Goal: Task Accomplishment & Management: Manage account settings

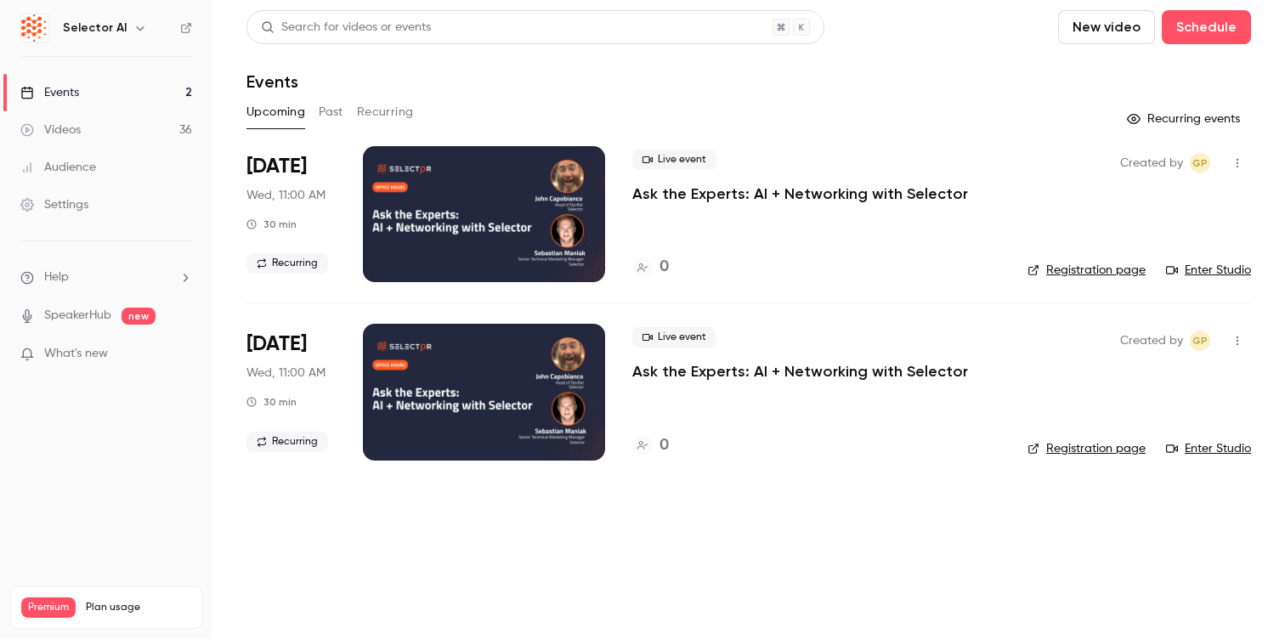
click at [330, 115] on button "Past" at bounding box center [331, 112] width 25 height 27
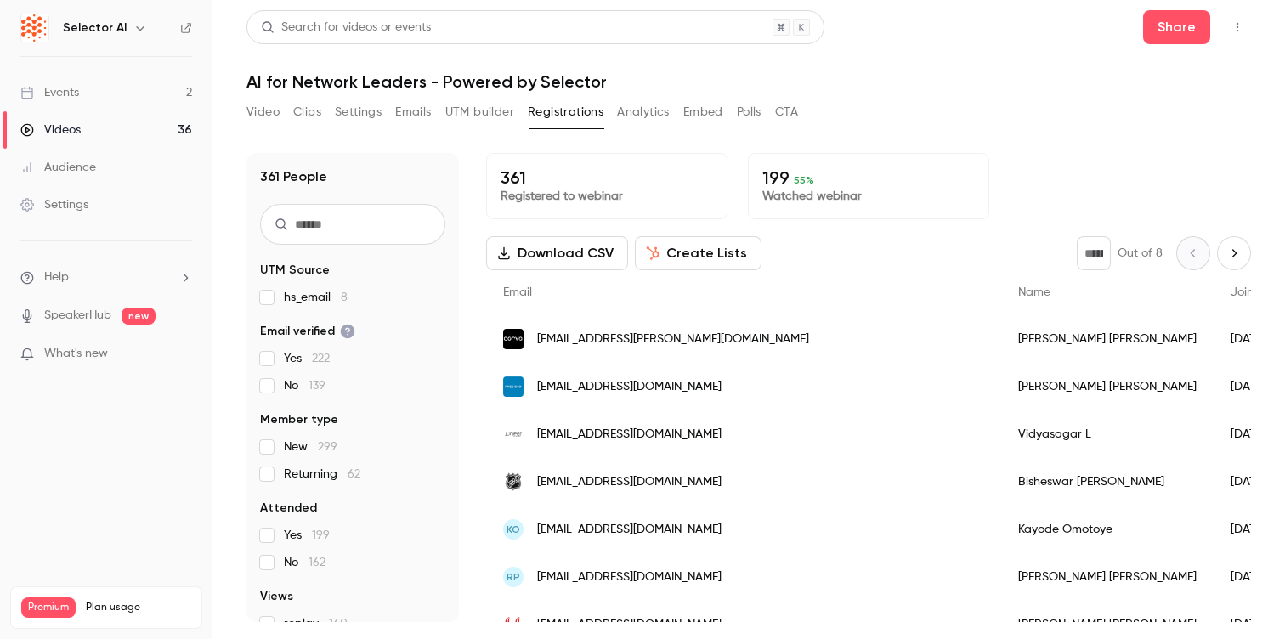
scroll to position [384, 0]
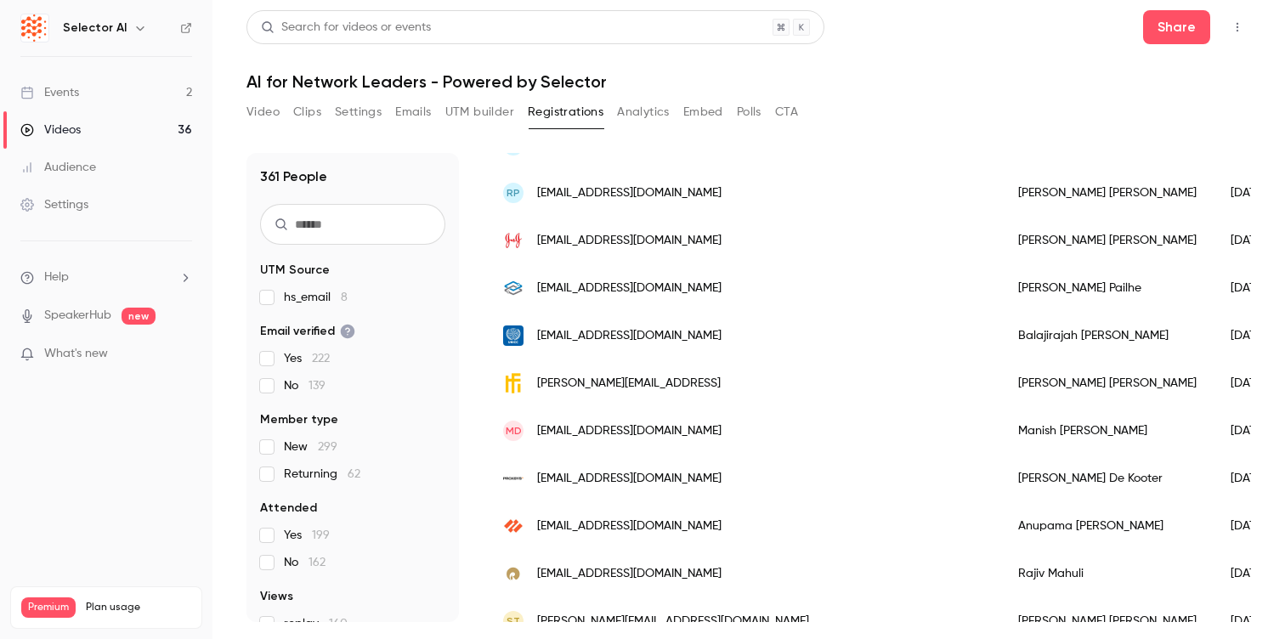
click at [110, 85] on link "Events 2" at bounding box center [106, 92] width 213 height 37
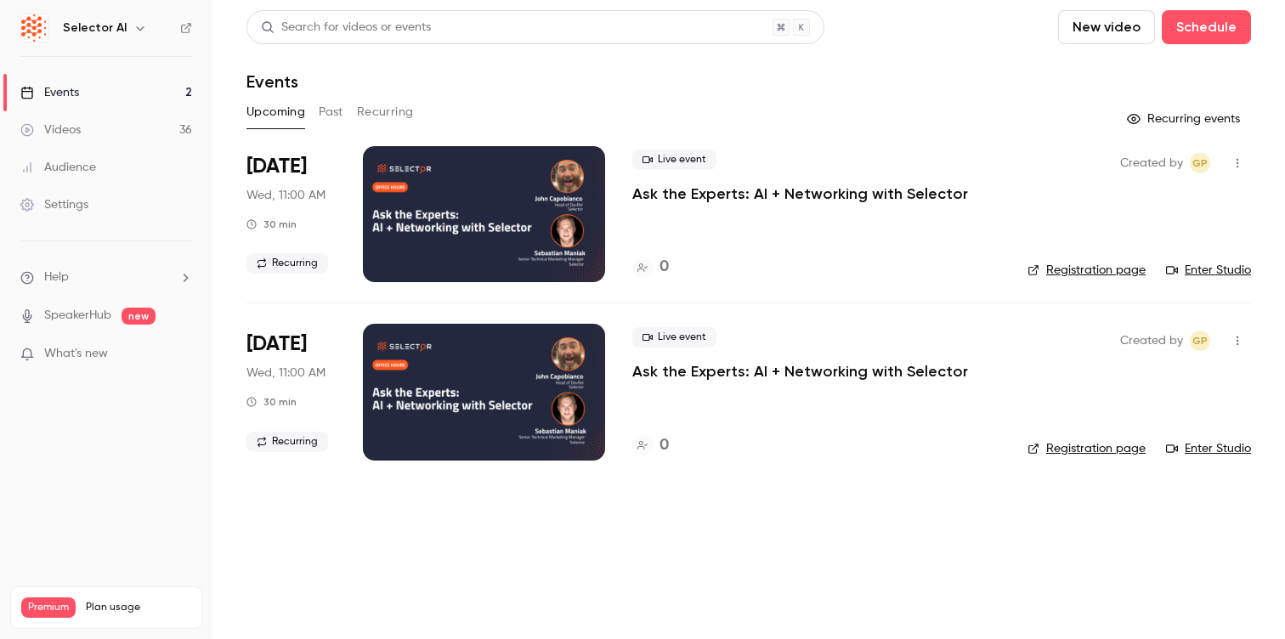
click at [68, 202] on div "Settings" at bounding box center [54, 204] width 68 height 17
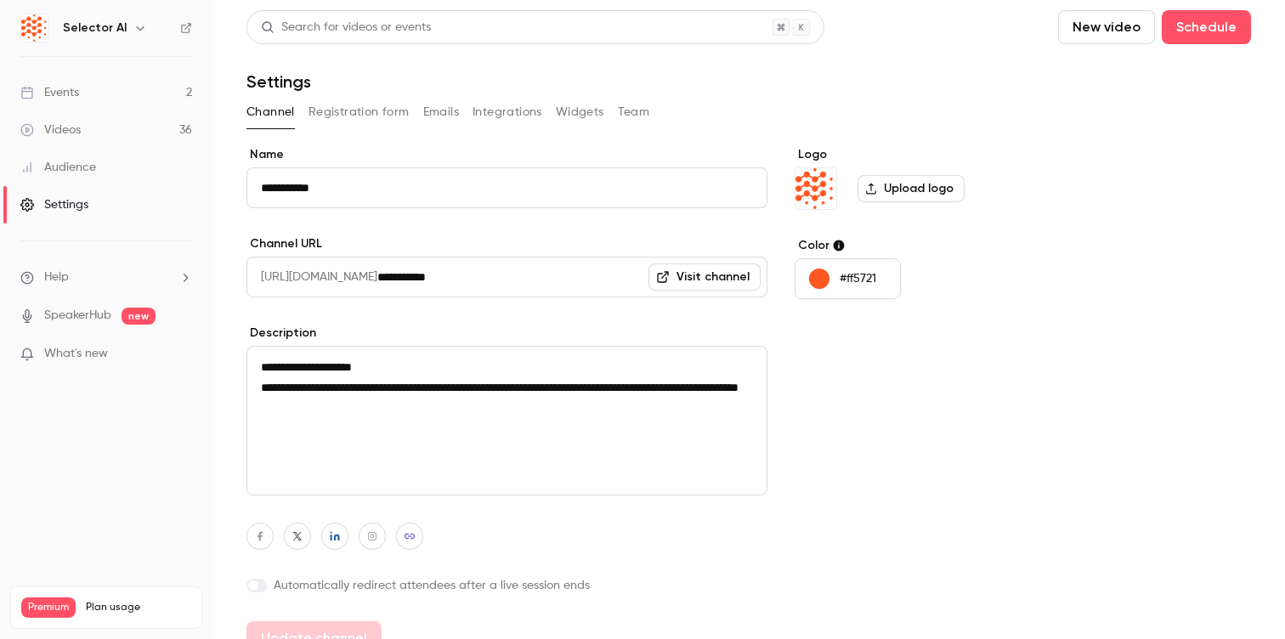
click at [87, 97] on link "Events 2" at bounding box center [106, 92] width 213 height 37
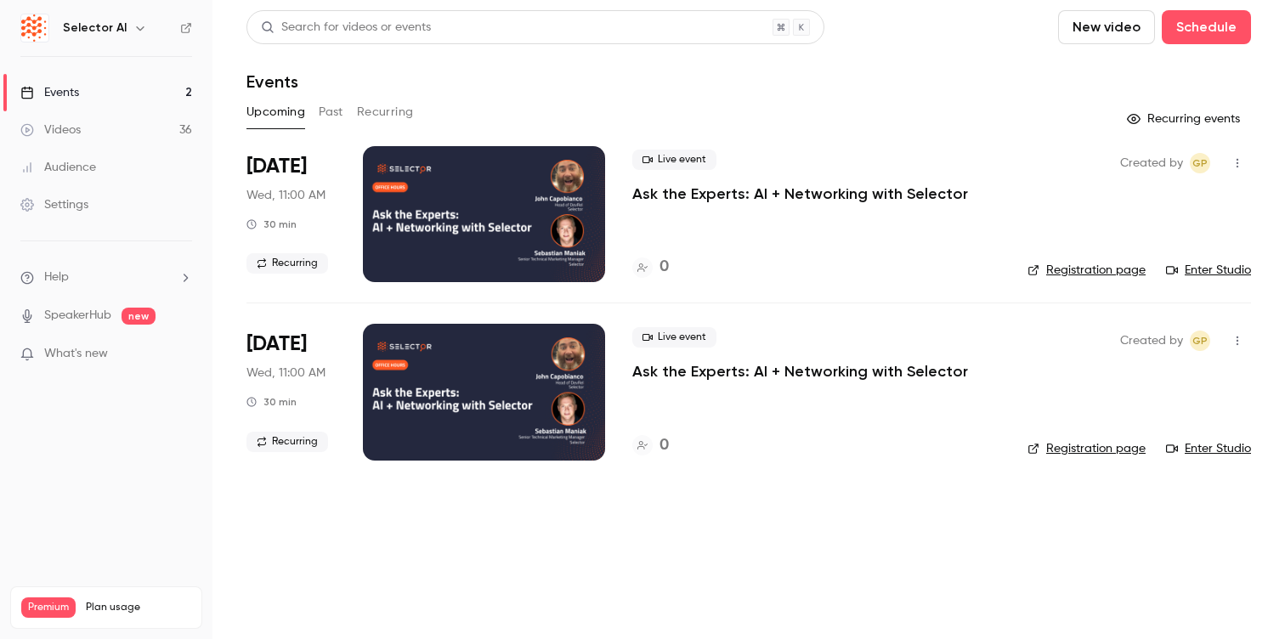
click at [425, 242] on div at bounding box center [484, 214] width 242 height 136
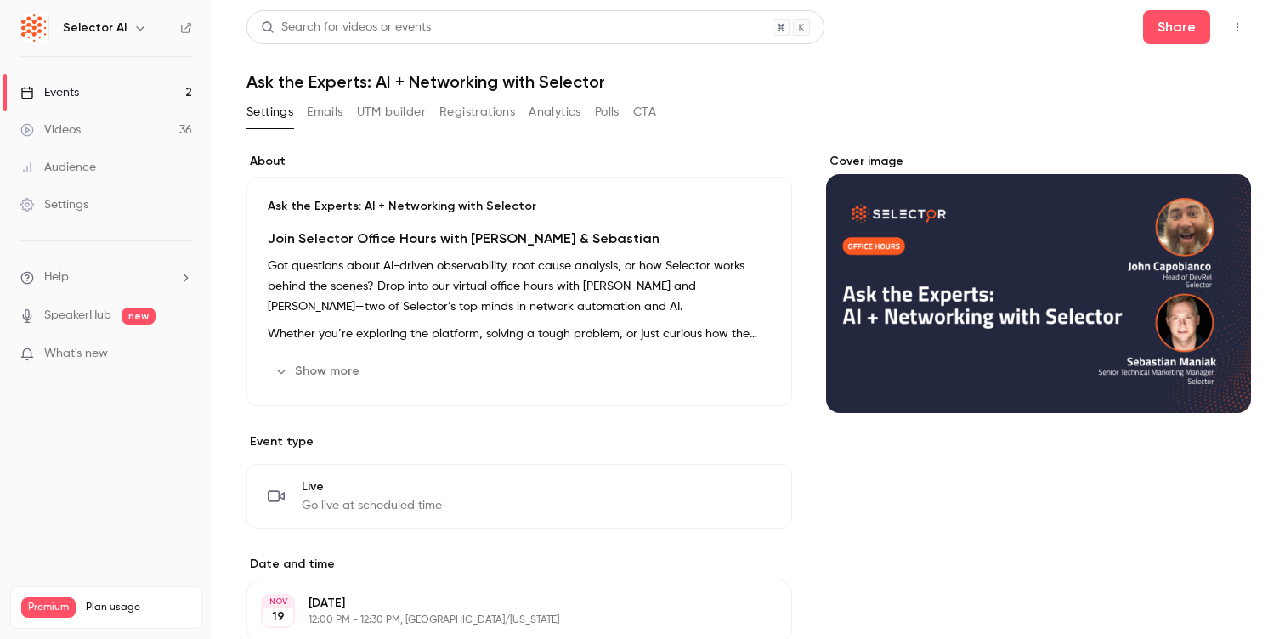
click at [1214, 380] on icon "Cover image" at bounding box center [1220, 383] width 19 height 14
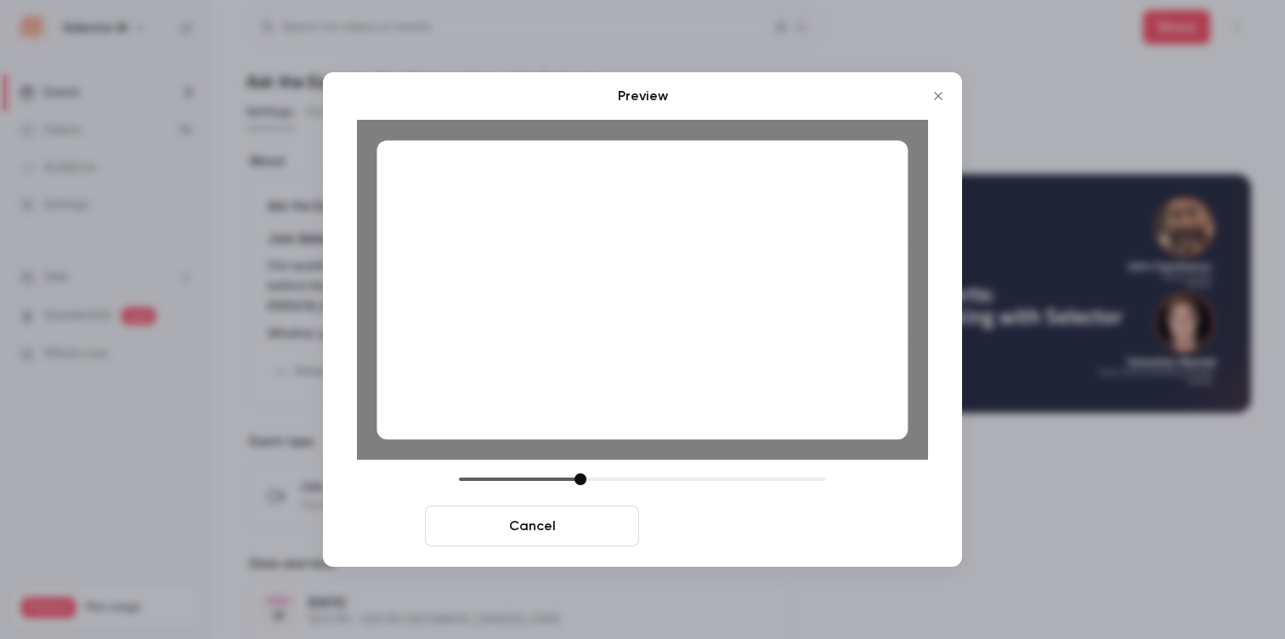
click at [746, 536] on button "Save cover" at bounding box center [753, 526] width 214 height 41
click at [740, 532] on button "Save cover" at bounding box center [753, 526] width 214 height 41
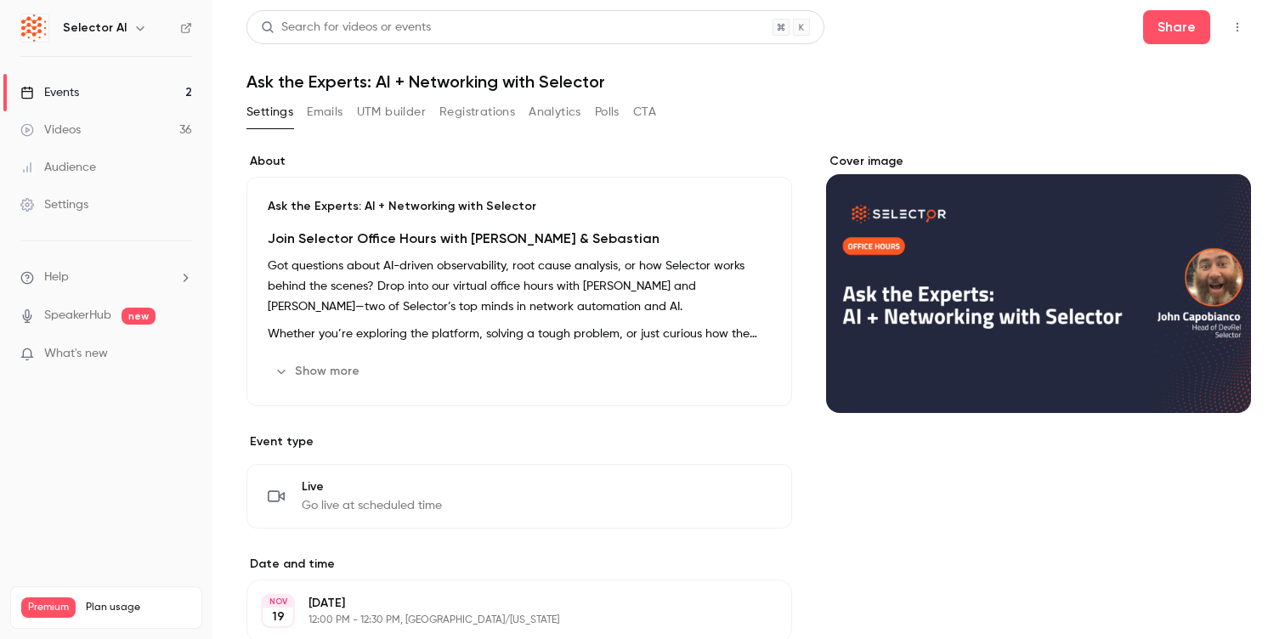
click at [142, 85] on link "Events 2" at bounding box center [106, 92] width 213 height 37
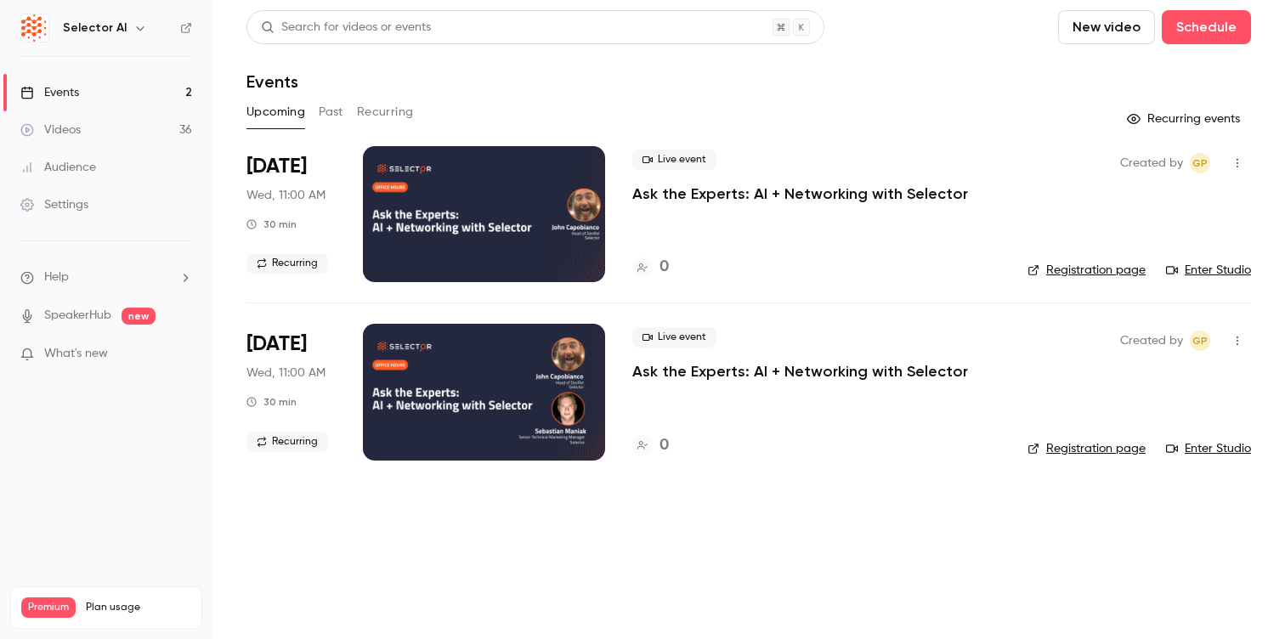
click at [366, 118] on button "Recurring" at bounding box center [385, 112] width 57 height 27
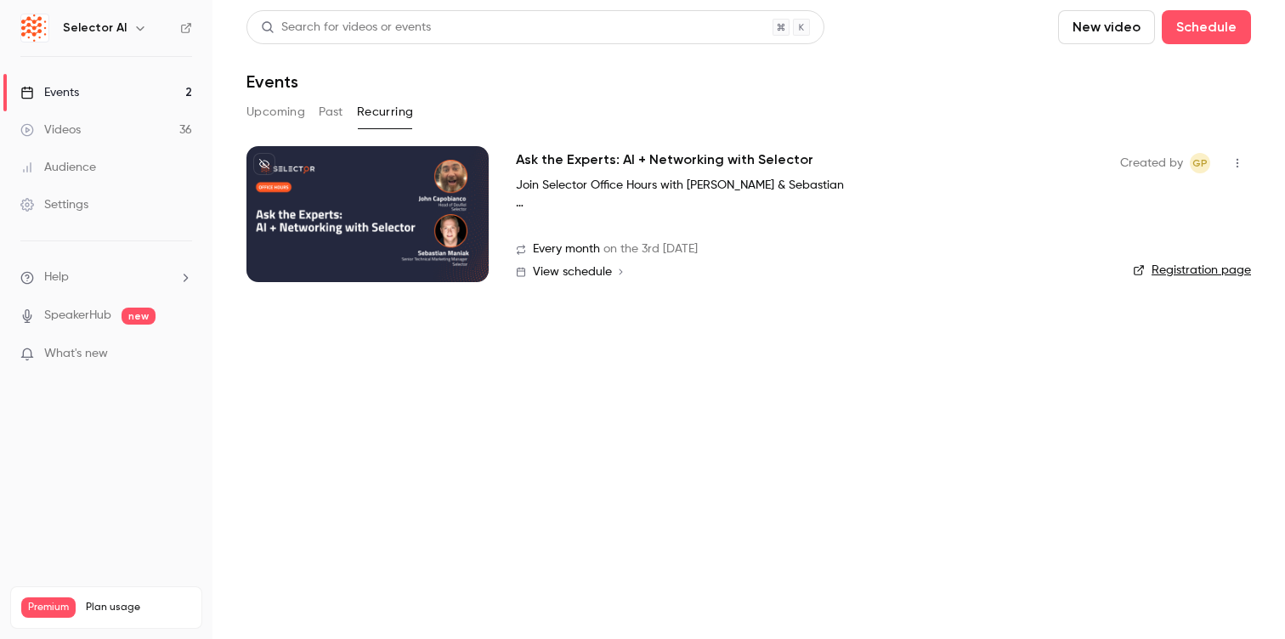
click at [381, 222] on div at bounding box center [368, 214] width 242 height 136
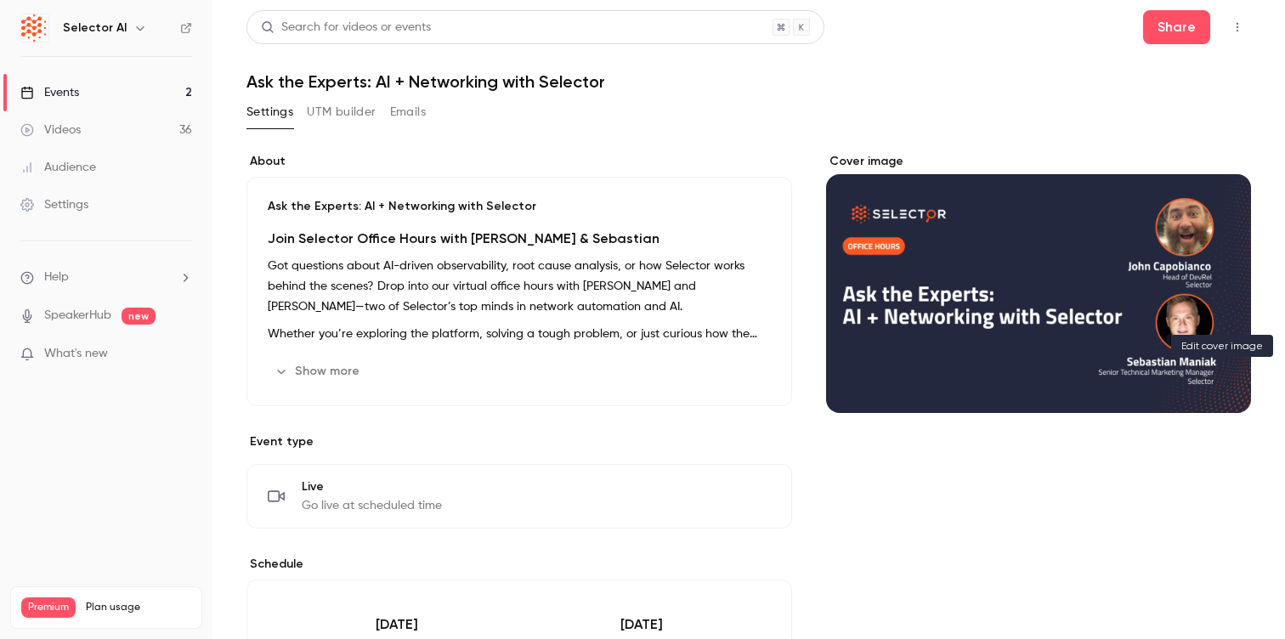
click at [1228, 394] on button "Cover image" at bounding box center [1221, 383] width 34 height 34
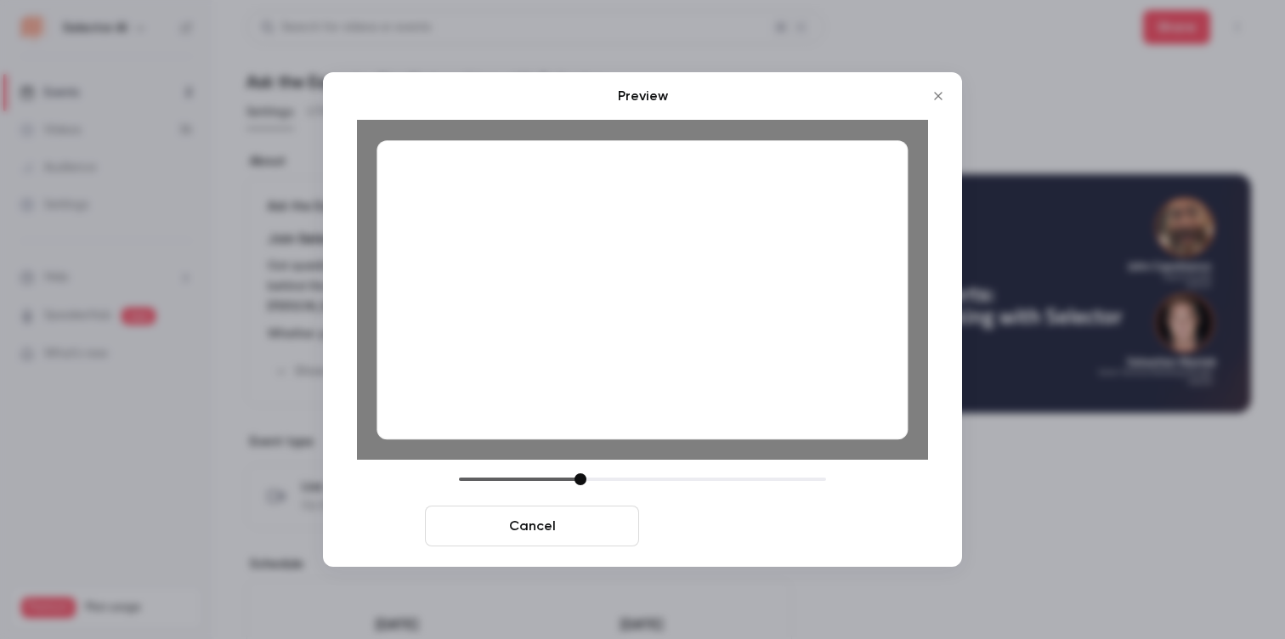
click at [793, 531] on button "Save cover" at bounding box center [753, 526] width 214 height 41
